Goal: Check status

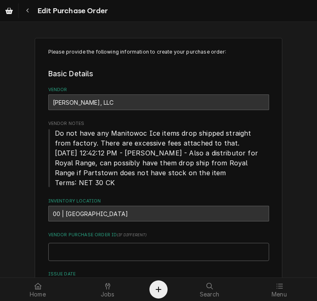
type textarea "x"
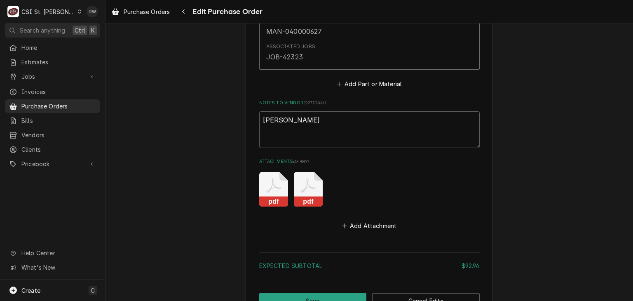
scroll to position [642, 0]
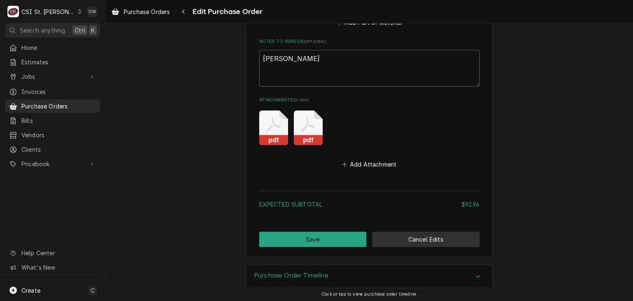
click at [316, 235] on button "Cancel Edits" at bounding box center [426, 239] width 108 height 15
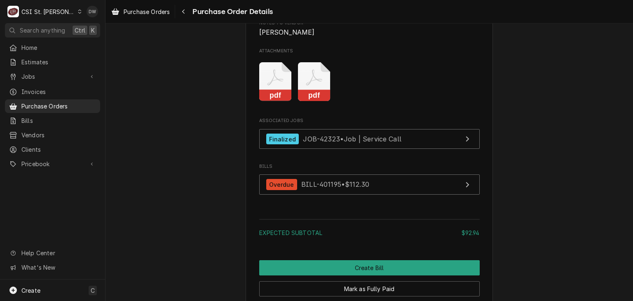
scroll to position [777, 0]
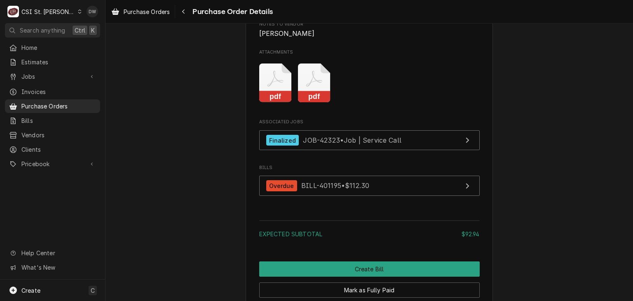
click at [309, 103] on rect "Attachments" at bounding box center [314, 97] width 33 height 12
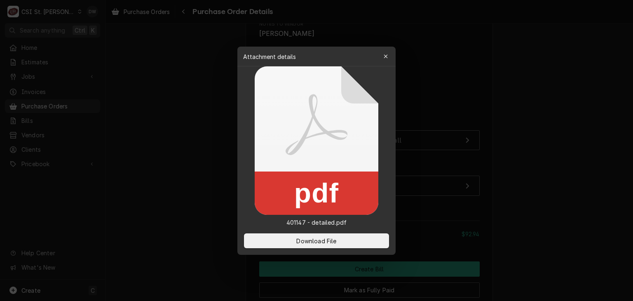
click at [526, 160] on div at bounding box center [316, 150] width 633 height 301
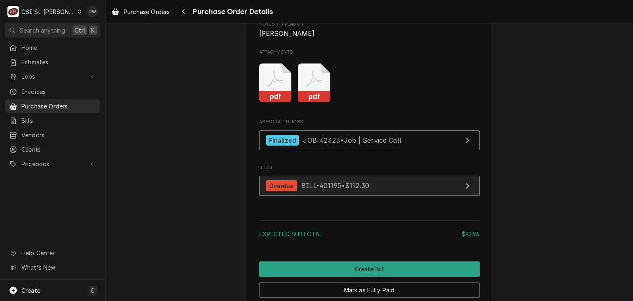
click at [390, 196] on link "Overdue BILL-401195 • $112.30" at bounding box center [369, 186] width 221 height 20
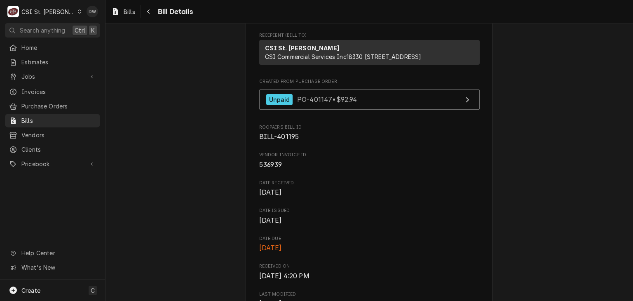
scroll to position [125, 0]
